Goal: Task Accomplishment & Management: Manage account settings

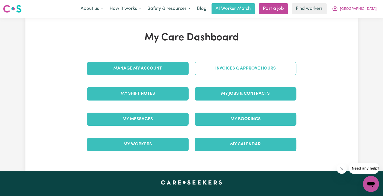
click at [227, 66] on link "Invoices & Approve Hours" at bounding box center [246, 68] width 102 height 13
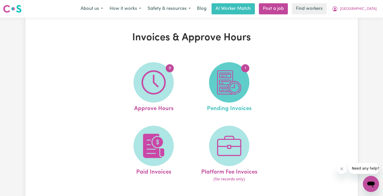
click at [231, 89] on img at bounding box center [229, 82] width 24 height 24
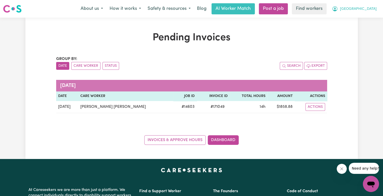
click at [371, 11] on span "[GEOGRAPHIC_DATA]" at bounding box center [358, 9] width 37 height 6
click at [366, 26] on link "Logout" at bounding box center [360, 29] width 40 height 10
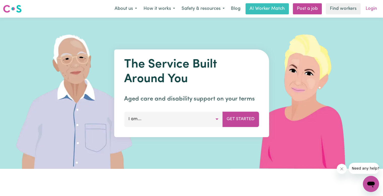
click at [371, 10] on link "Login" at bounding box center [371, 8] width 17 height 11
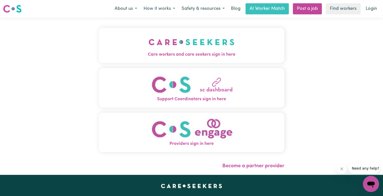
drag, startPoint x: 121, startPoint y: 50, endPoint x: 125, endPoint y: 51, distance: 3.9
click at [121, 50] on button "Care workers and care seekers sign in here" at bounding box center [192, 45] width 186 height 35
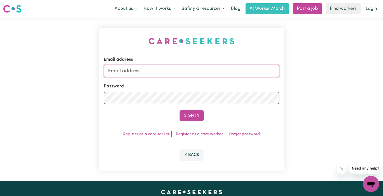
click at [175, 71] on input "Email address" at bounding box center [192, 71] width 176 height 12
type input "superuser~[EMAIL_ADDRESS][DOMAIN_NAME]"
click at [180, 110] on button "Sign In" at bounding box center [192, 115] width 24 height 11
